Goal: Transaction & Acquisition: Purchase product/service

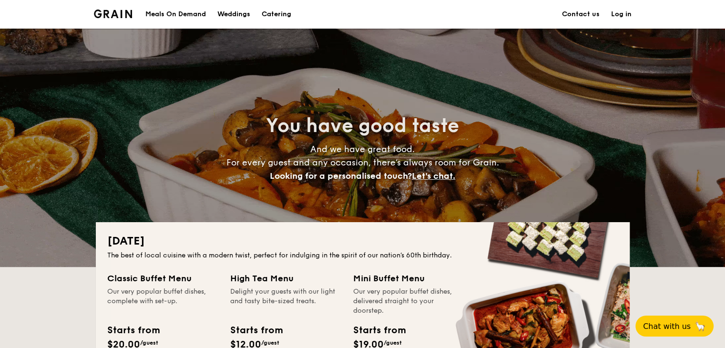
click at [162, 17] on div "Meals On Demand" at bounding box center [175, 14] width 61 height 29
